Goal: Task Accomplishment & Management: Use online tool/utility

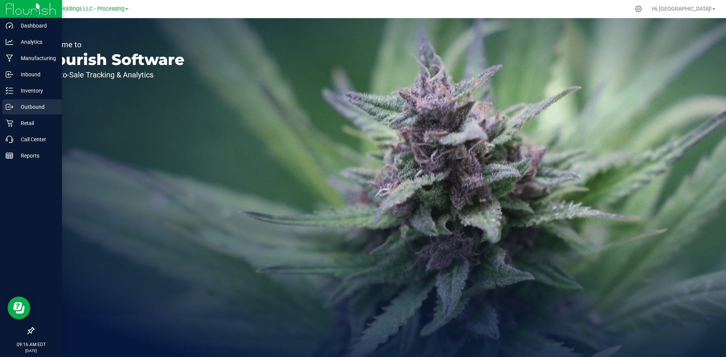
click at [19, 103] on p "Outbound" at bounding box center [35, 106] width 45 height 9
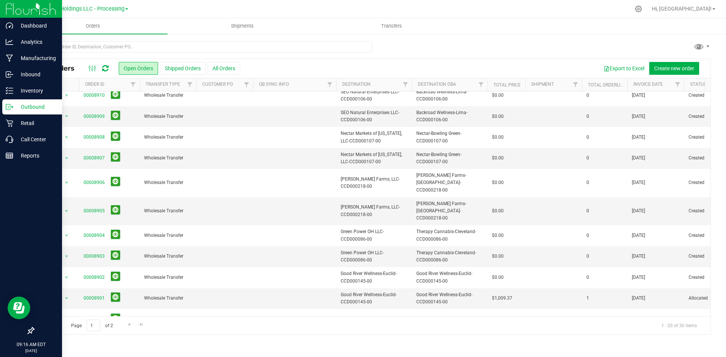
scroll to position [199, 0]
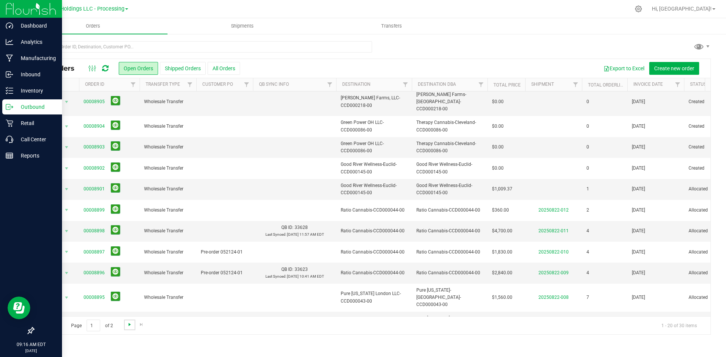
click at [129, 326] on span "Go to the next page" at bounding box center [130, 325] width 6 height 6
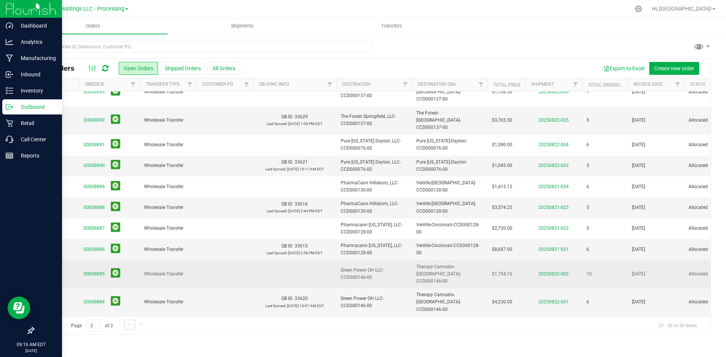
scroll to position [0, 0]
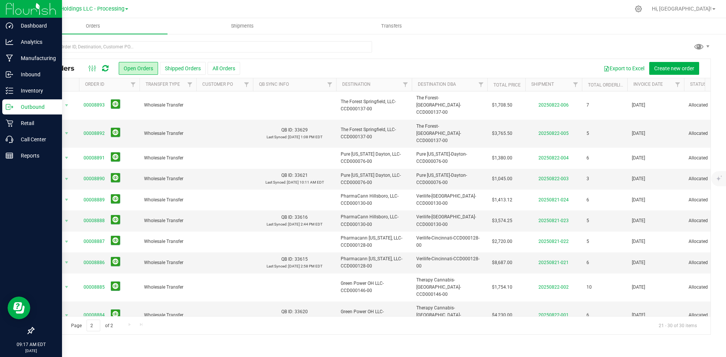
click at [55, 327] on span "Go to the previous page" at bounding box center [54, 325] width 6 height 6
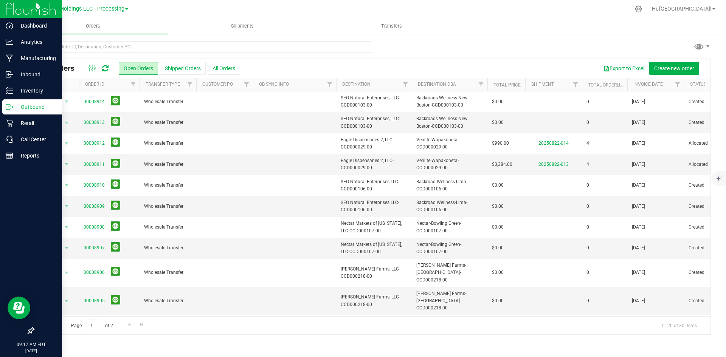
scroll to position [199, 0]
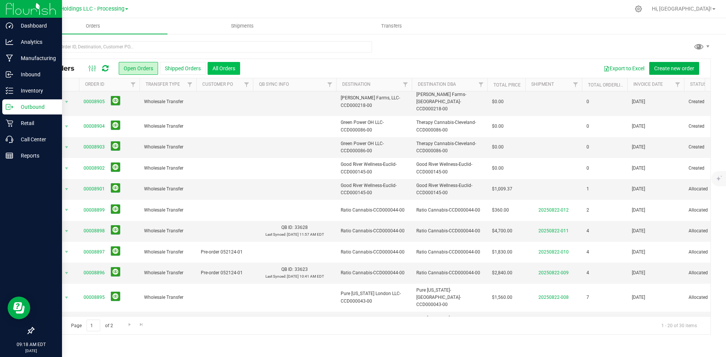
click at [216, 67] on button "All Orders" at bounding box center [224, 68] width 33 height 13
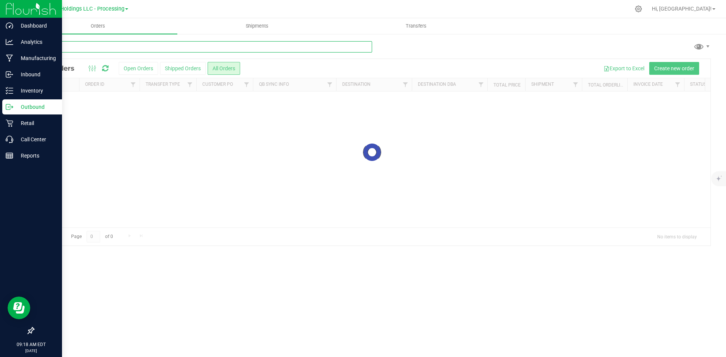
click at [175, 47] on input "text" at bounding box center [202, 46] width 339 height 11
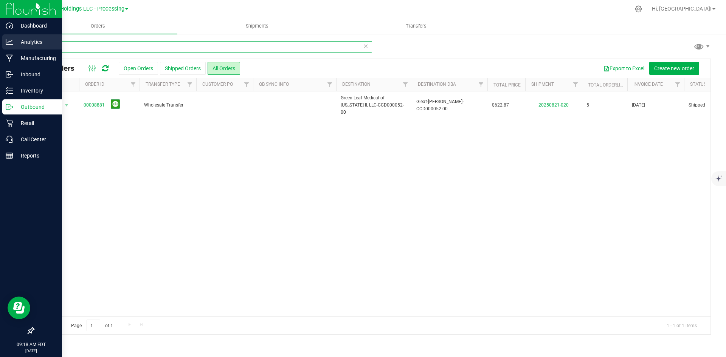
type input "8881"
click at [11, 43] on icon at bounding box center [10, 42] width 8 height 8
